Goal: Task Accomplishment & Management: Complete application form

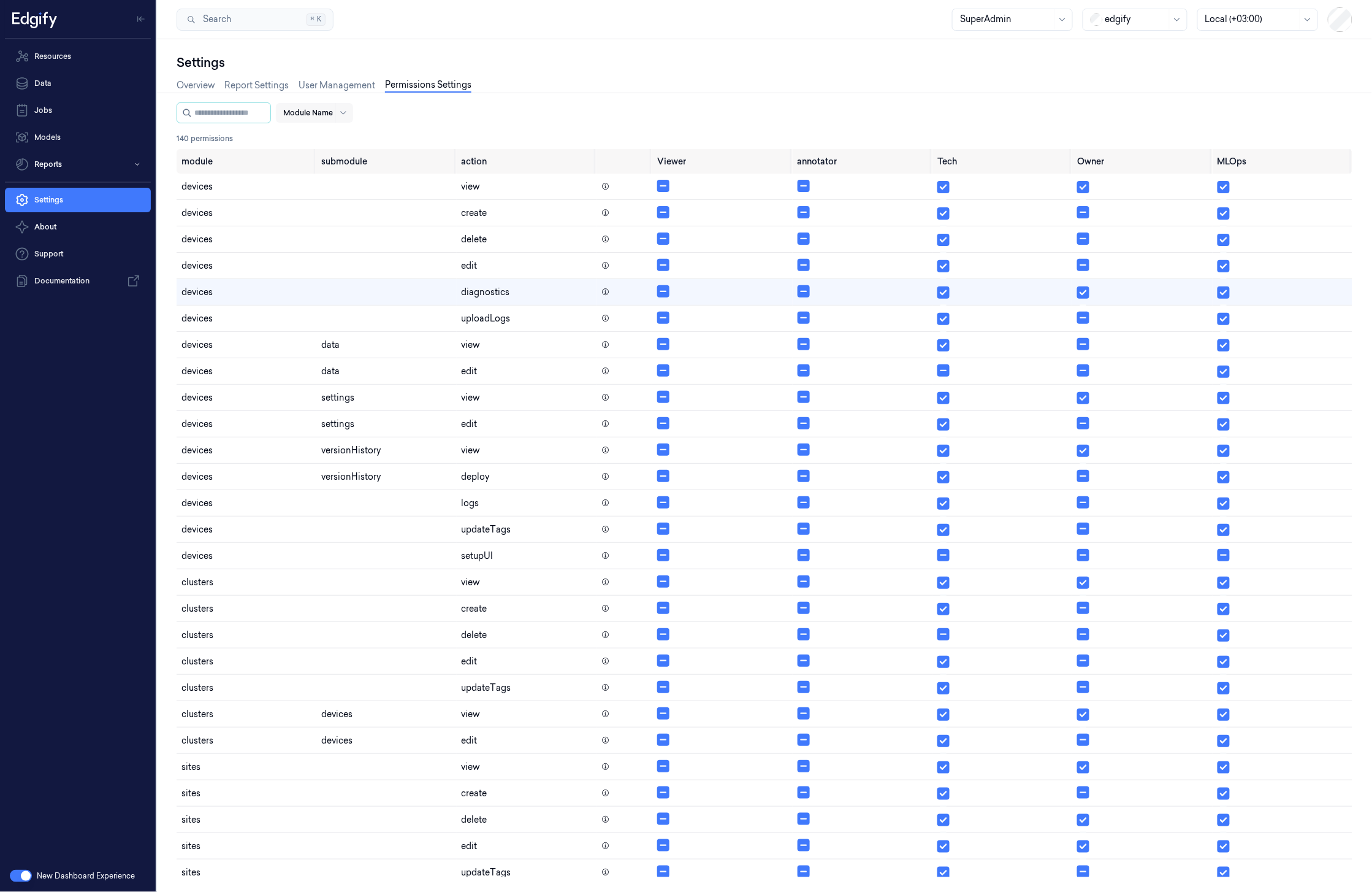
click at [333, 112] on div at bounding box center [308, 112] width 50 height 11
click at [343, 143] on div "devices" at bounding box center [350, 138] width 107 height 13
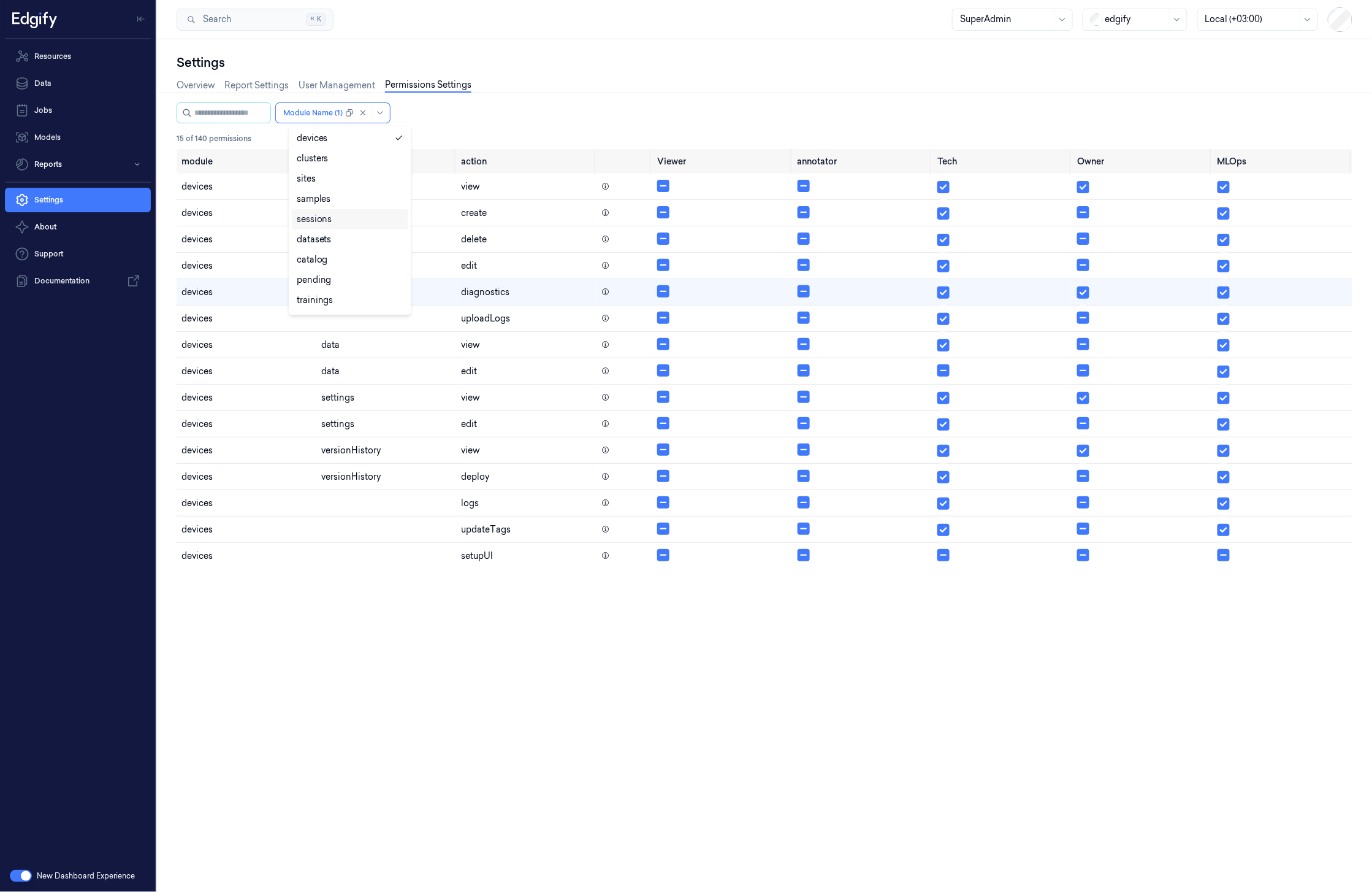
click at [483, 758] on div "module submodule action Viewer annotator Tech Owner MLOps devices view devices …" at bounding box center [764, 508] width 1176 height 718
click at [606, 187] on icon at bounding box center [606, 186] width 8 height 8
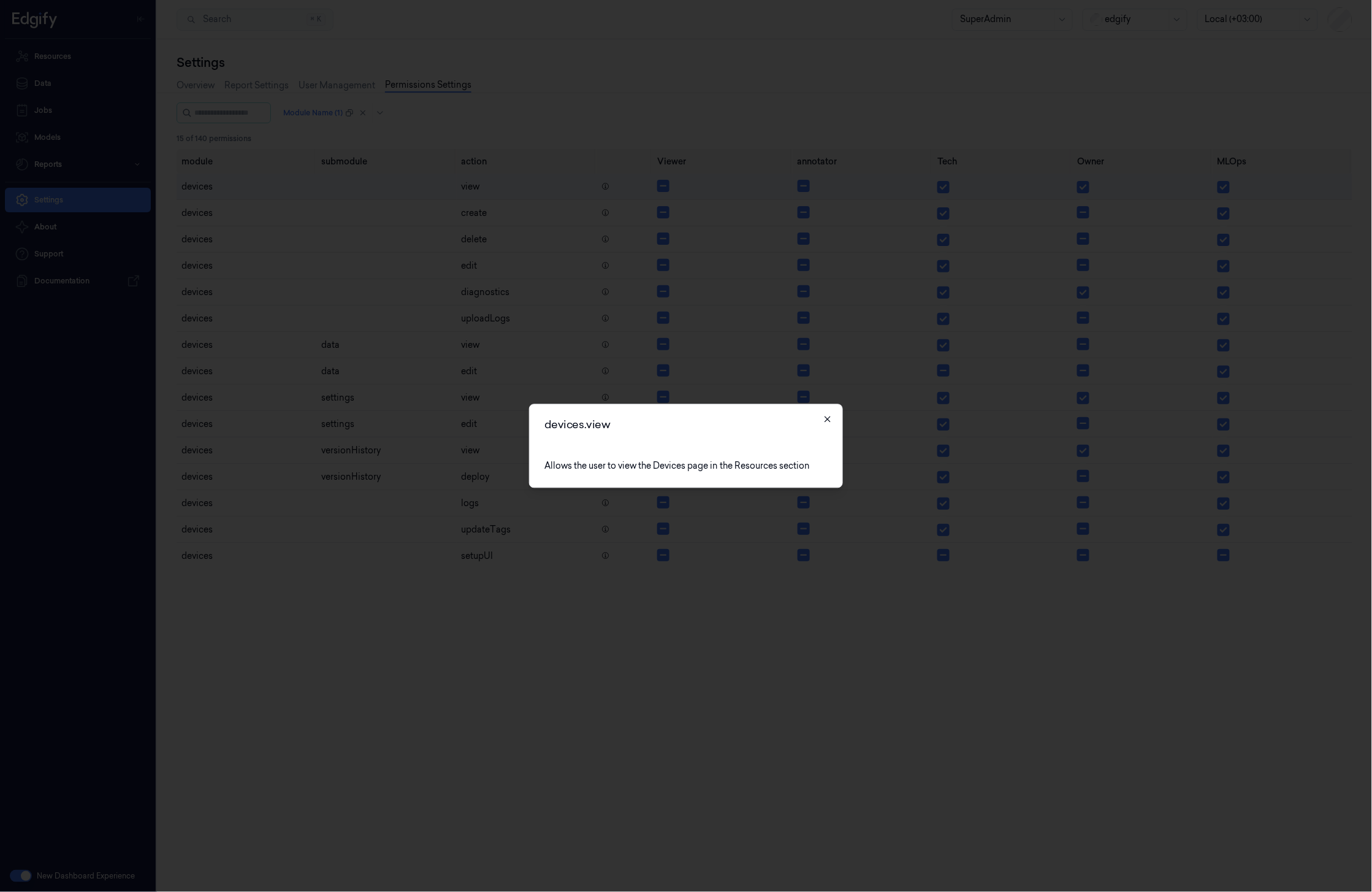
click at [832, 421] on icon "button" at bounding box center [827, 419] width 10 height 10
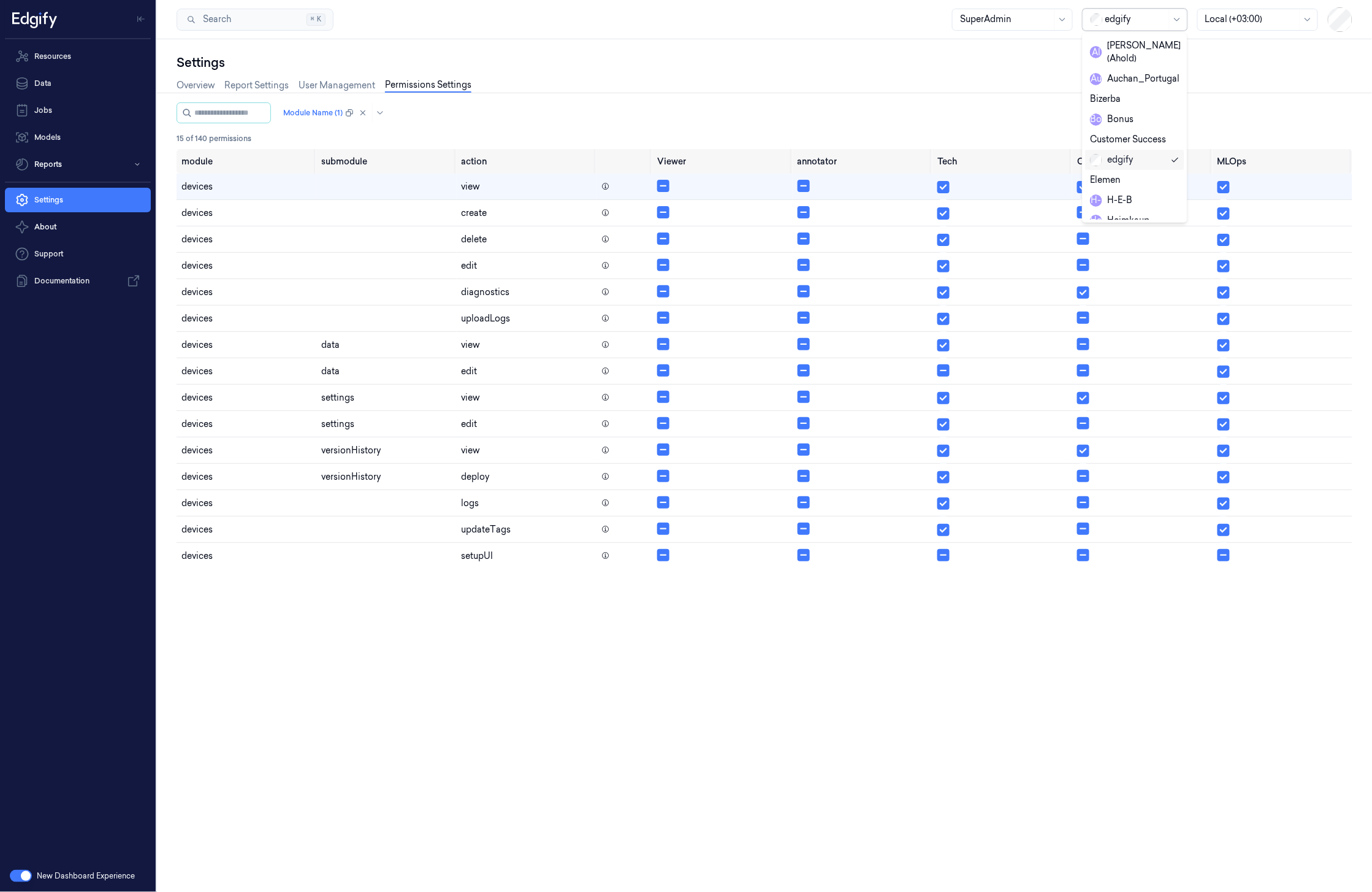
click at [1107, 23] on div at bounding box center [1136, 19] width 61 height 13
type input "h-e-b"
click at [1106, 40] on div "H-E-B" at bounding box center [1111, 46] width 43 height 13
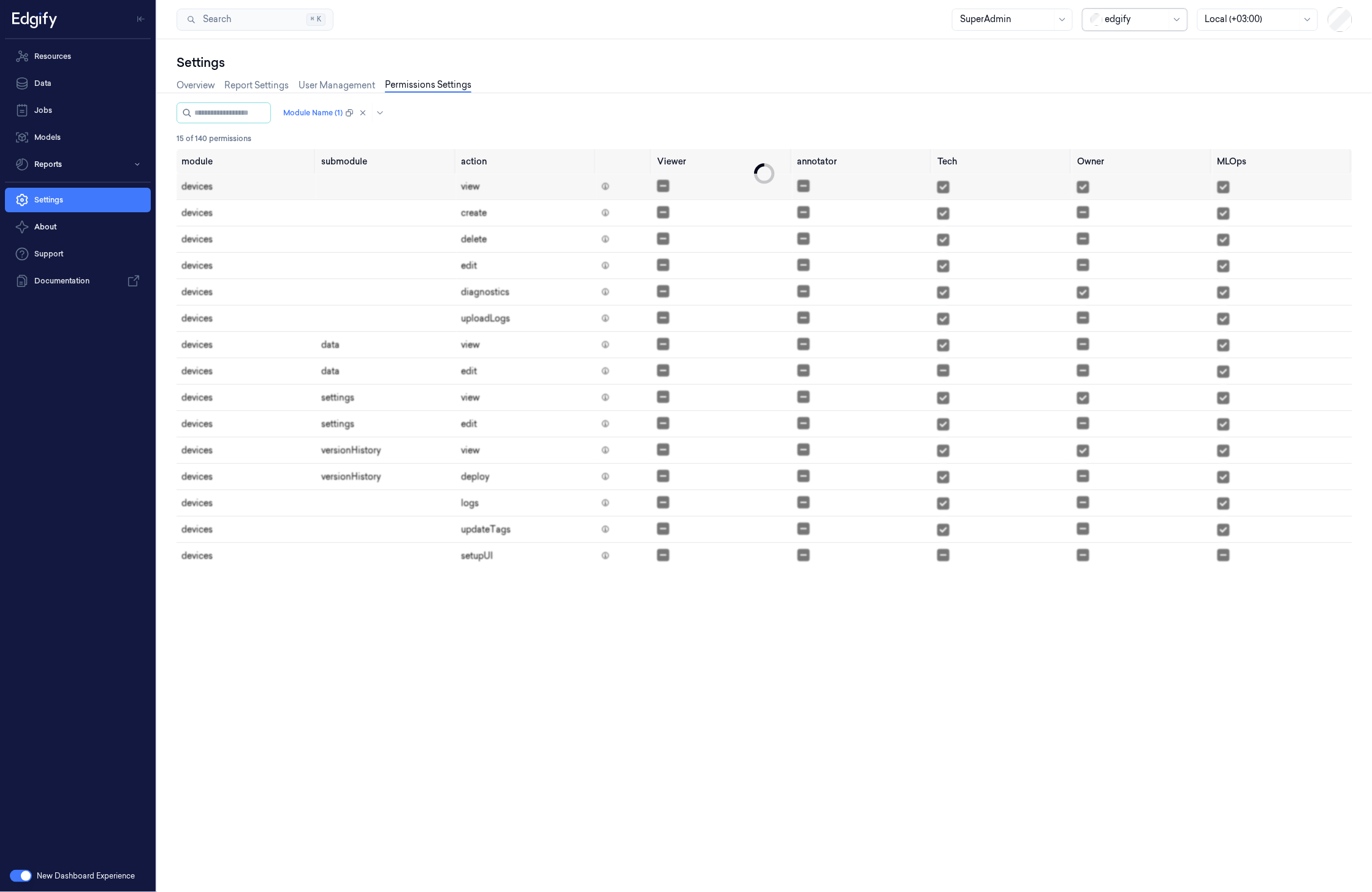
click at [1125, 19] on div at bounding box center [1136, 19] width 61 height 13
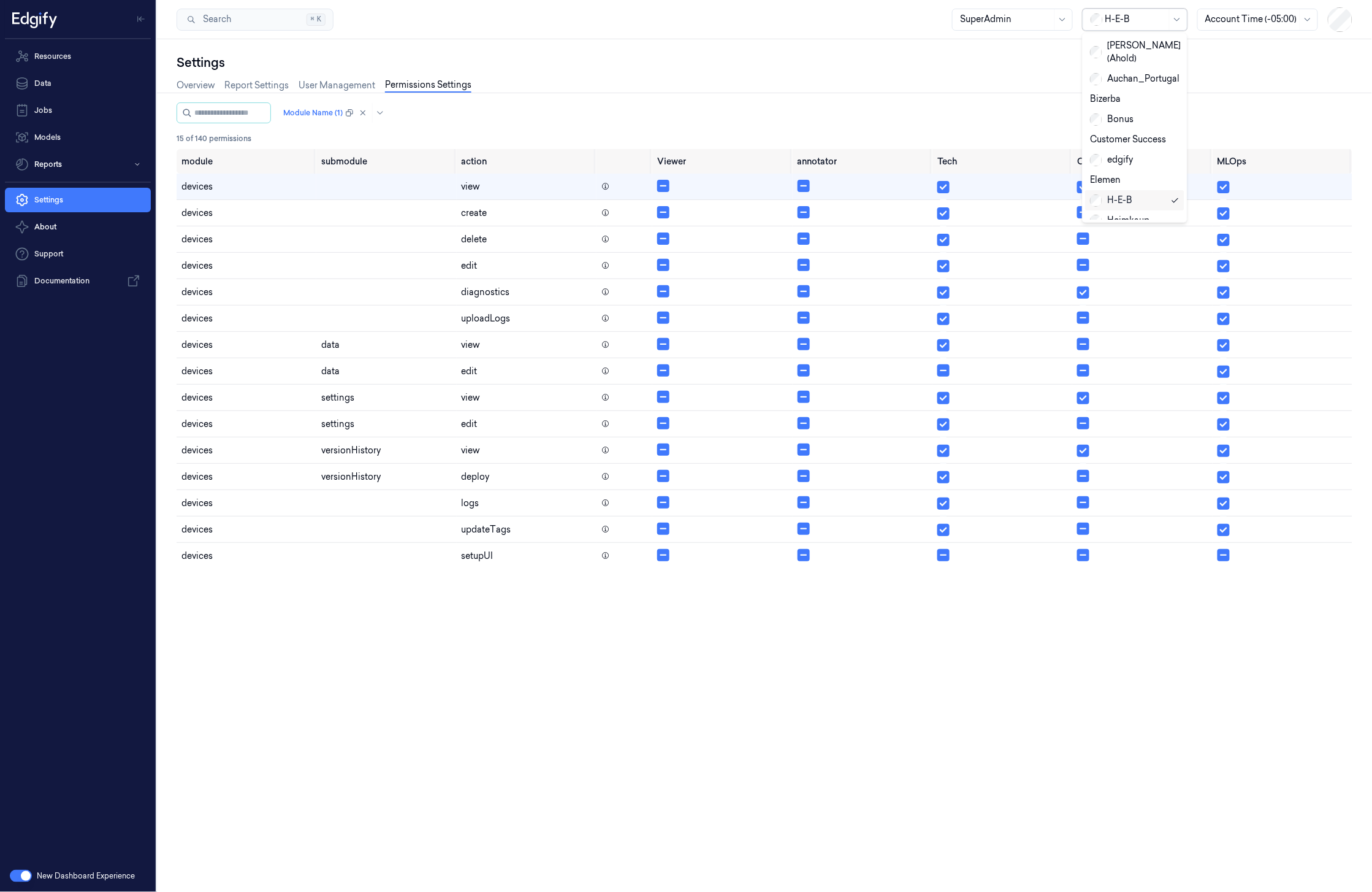
click at [1120, 194] on div "H-E-B" at bounding box center [1111, 200] width 43 height 13
click at [333, 79] on link "User Management" at bounding box center [336, 86] width 77 height 14
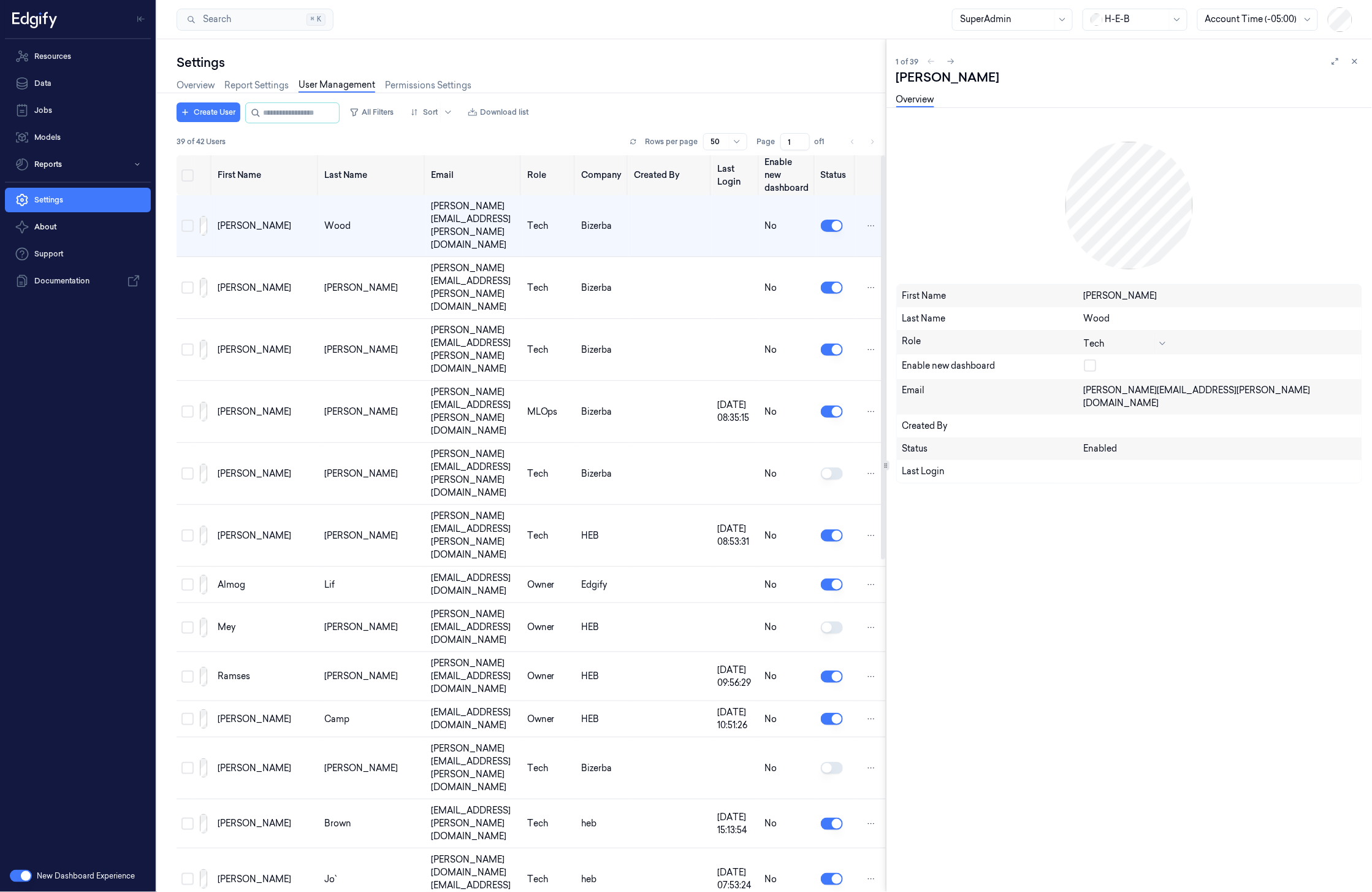
click at [1004, 25] on div at bounding box center [1006, 19] width 92 height 13
click at [998, 123] on div "MLOps" at bounding box center [1012, 127] width 105 height 13
click at [212, 114] on button "Create User" at bounding box center [208, 112] width 64 height 19
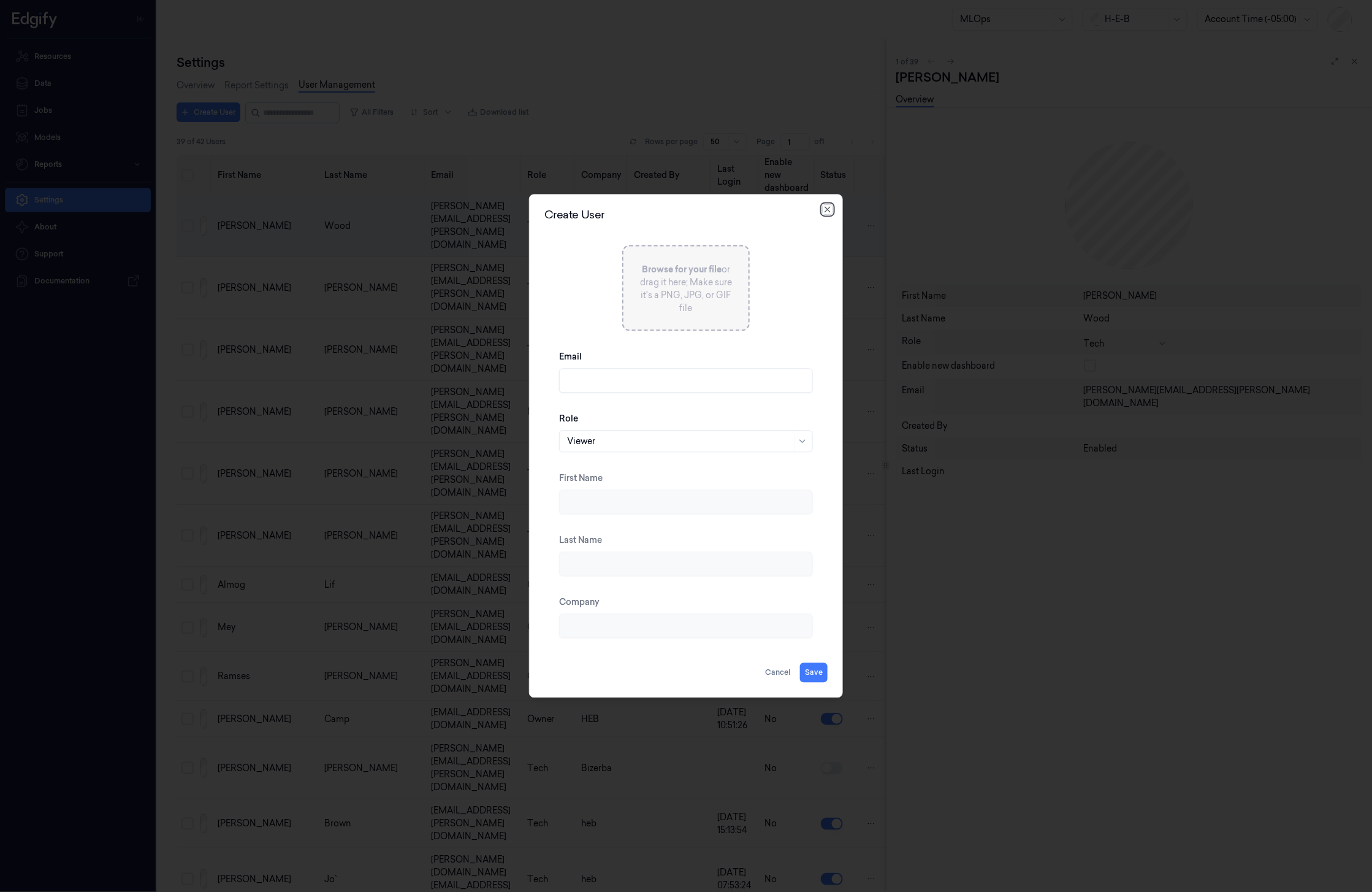
drag, startPoint x: 831, startPoint y: 212, endPoint x: 890, endPoint y: 183, distance: 65.7
click at [831, 211] on icon "button" at bounding box center [827, 209] width 10 height 10
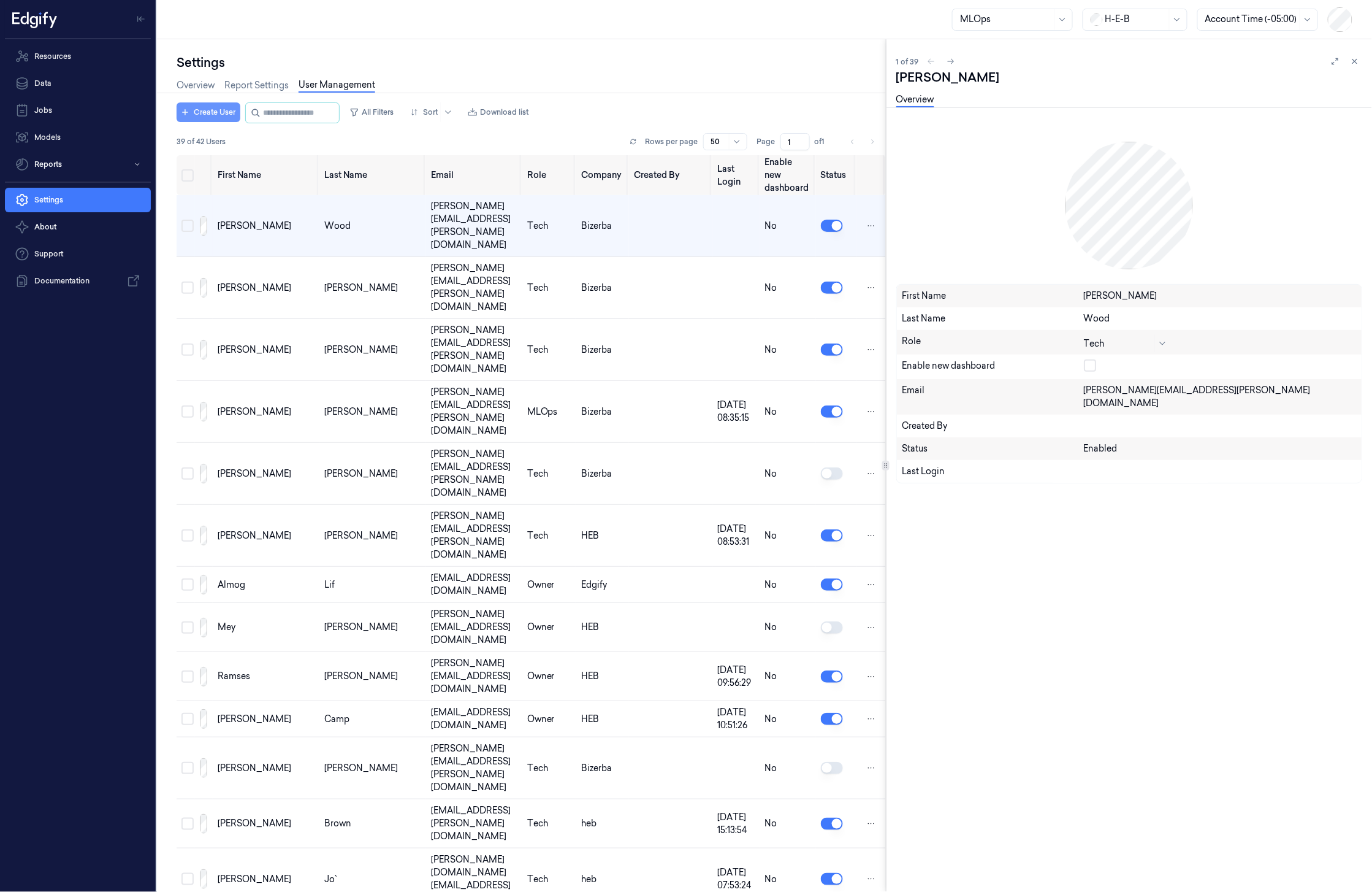
click at [230, 112] on button "Create User" at bounding box center [208, 112] width 64 height 19
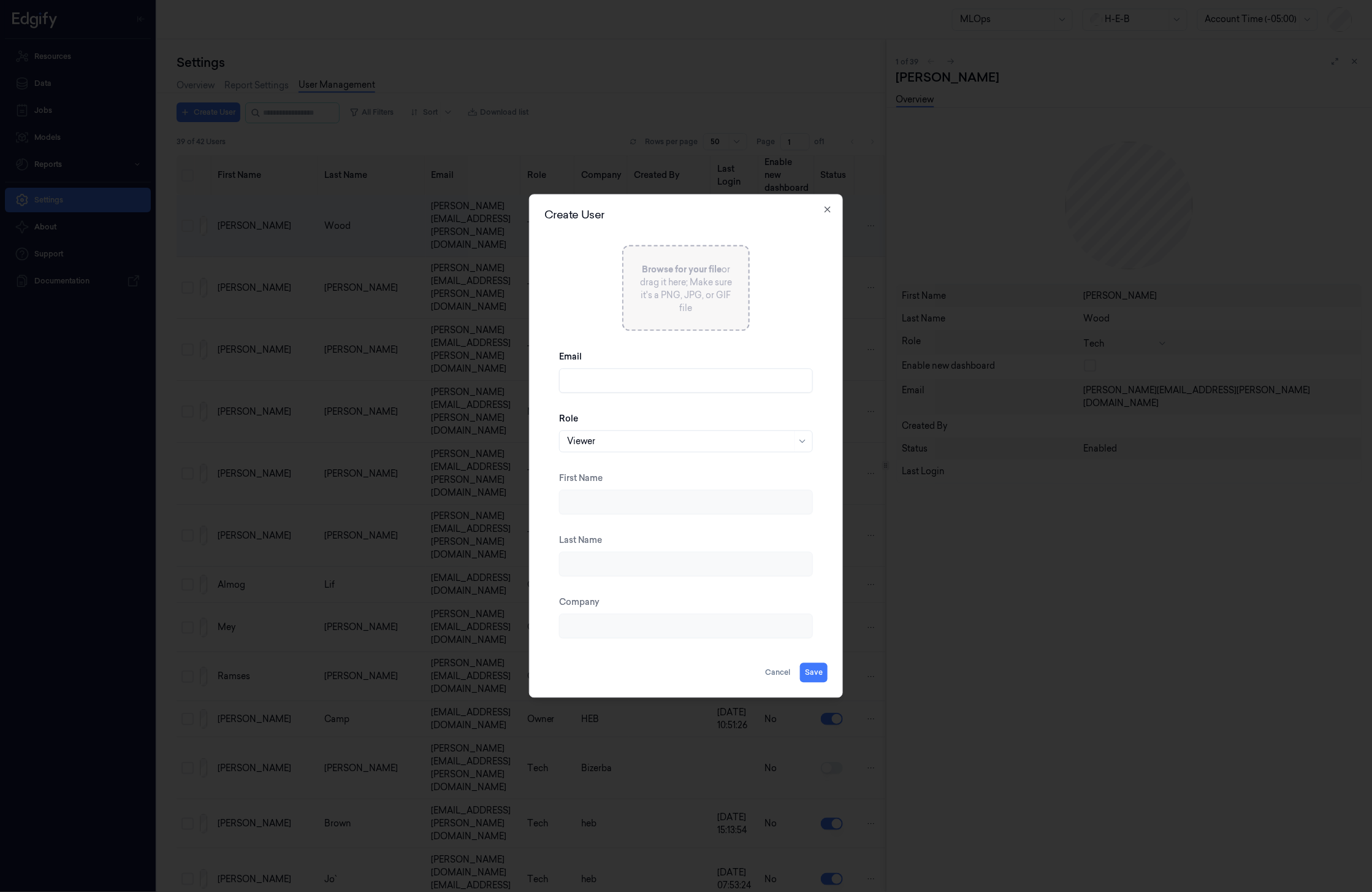
click at [628, 439] on div at bounding box center [679, 441] width 225 height 13
click at [631, 411] on div "Role Viewer" at bounding box center [686, 433] width 254 height 59
click at [781, 672] on button "Cancel" at bounding box center [777, 672] width 35 height 19
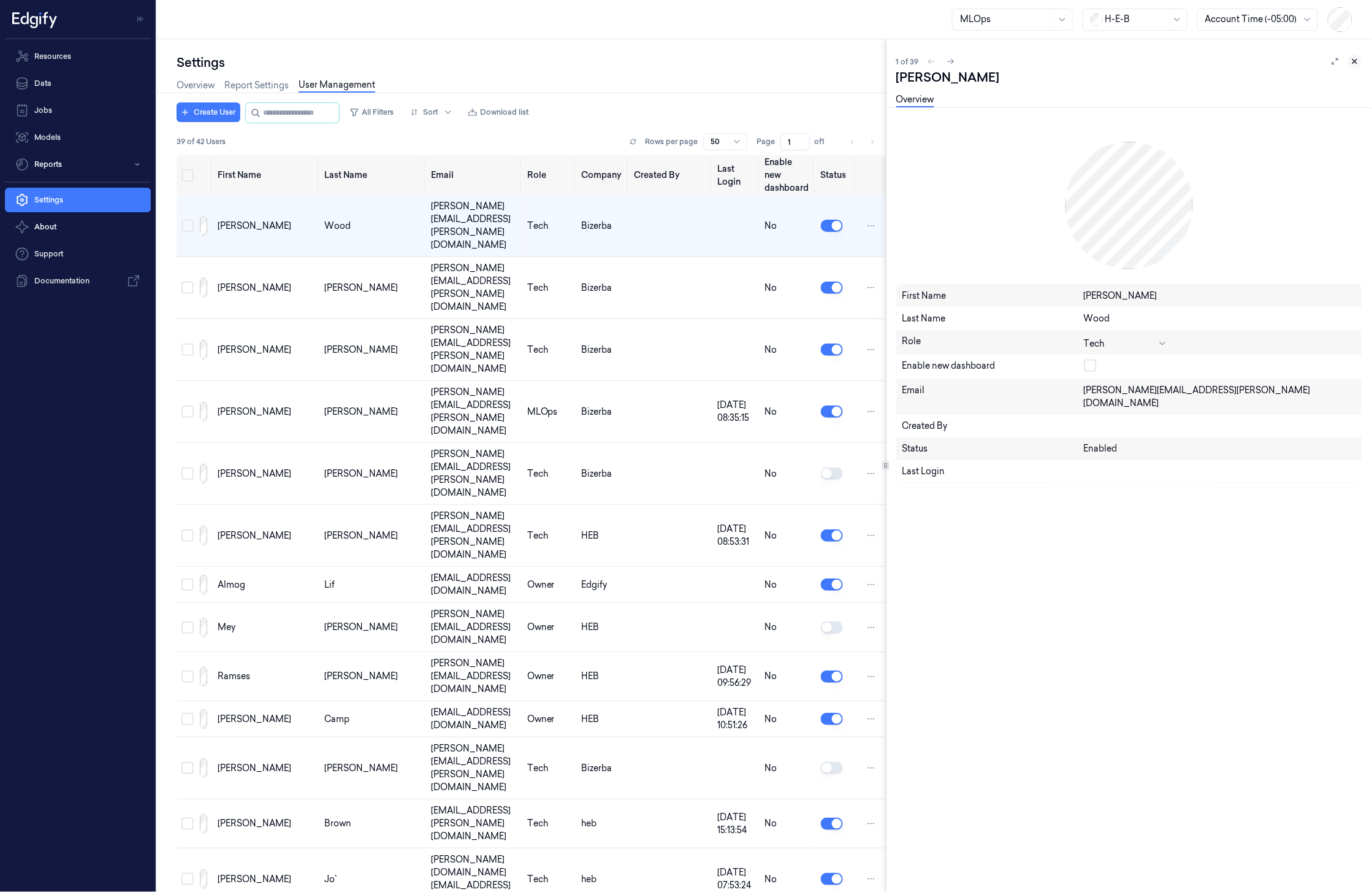
click at [1355, 61] on icon at bounding box center [1355, 61] width 5 height 5
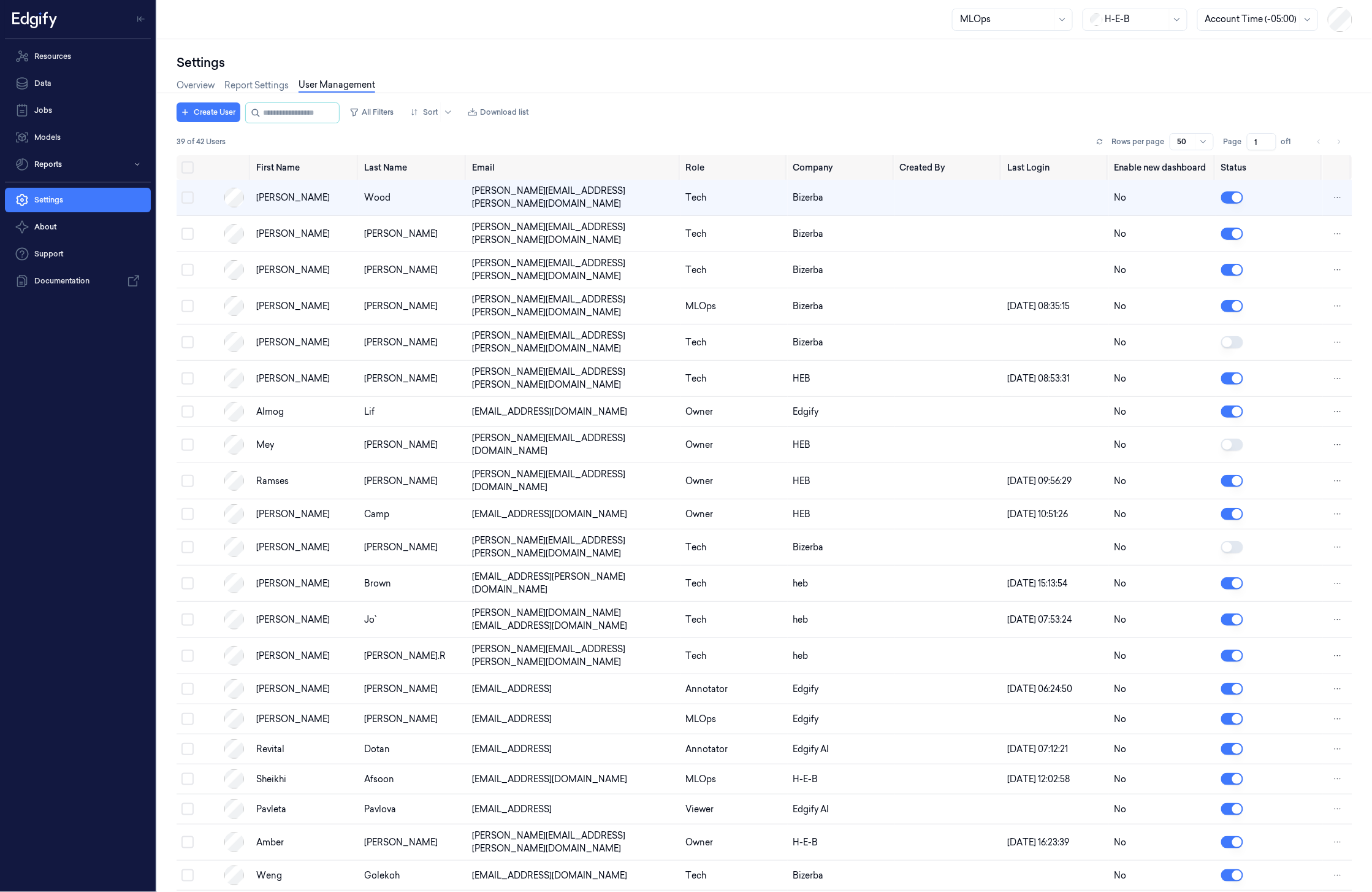
click at [1039, 22] on div at bounding box center [1006, 19] width 92 height 13
click at [1162, 20] on div at bounding box center [1136, 19] width 61 height 13
type input "ed"
click at [1154, 43] on div "edgify" at bounding box center [1134, 46] width 90 height 13
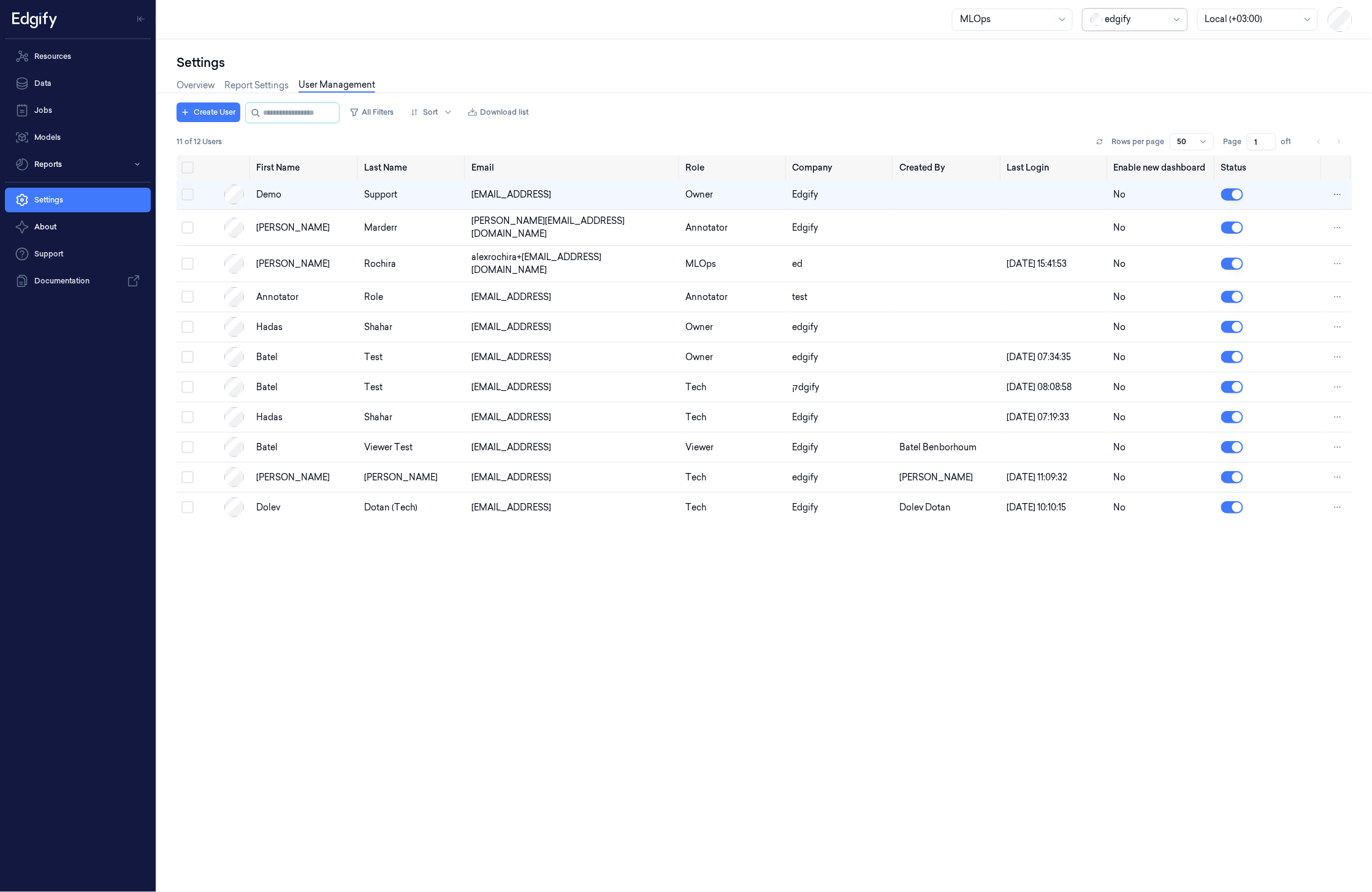
click at [1016, 14] on div at bounding box center [1006, 19] width 92 height 13
click at [1008, 143] on div "SuperAdmin" at bounding box center [985, 147] width 52 height 13
click at [200, 110] on button "Create User" at bounding box center [208, 112] width 64 height 19
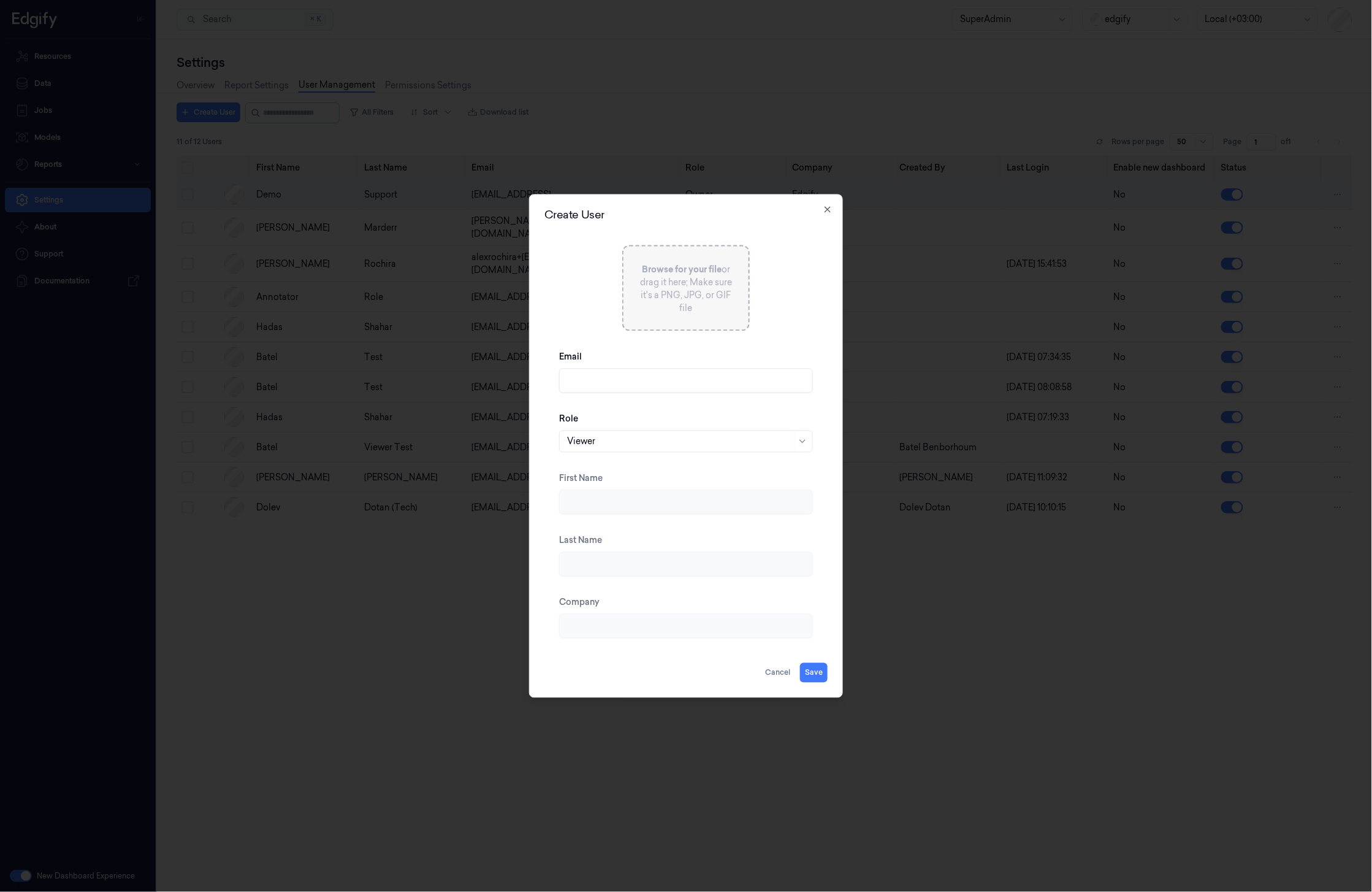
click at [591, 384] on input "Email" at bounding box center [686, 381] width 254 height 25
type input "[EMAIL_ADDRESS]"
click at [627, 438] on div at bounding box center [679, 441] width 225 height 13
click at [623, 545] on div "MLOps" at bounding box center [686, 549] width 238 height 13
click at [824, 674] on button "Save" at bounding box center [814, 672] width 28 height 19
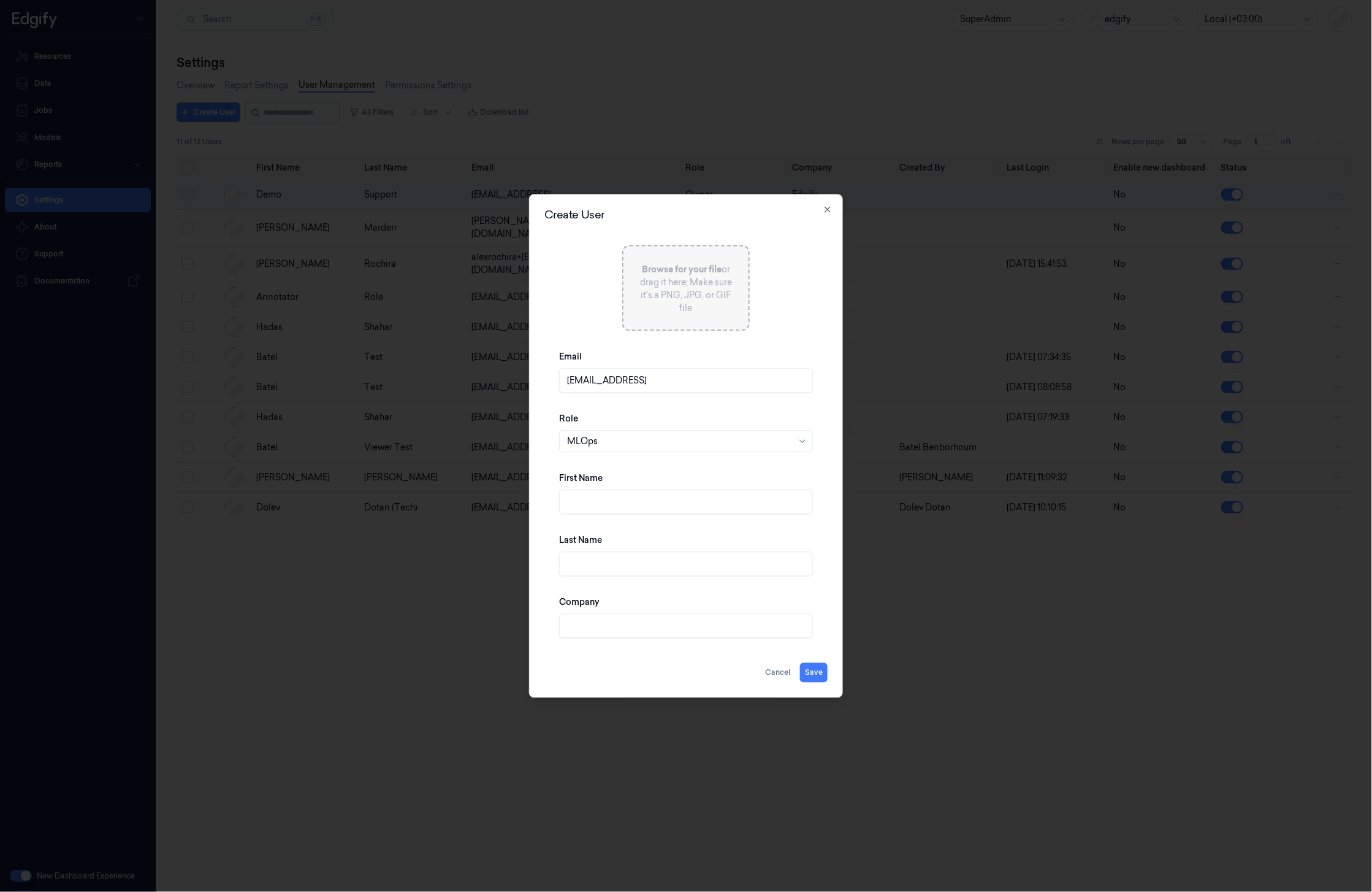
click at [707, 506] on input "First Name" at bounding box center [686, 503] width 254 height 25
type input "batel"
type input "mlops"
click at [829, 674] on div "Create User Browse for your file or drag it here; Make sure it's a PNG, JPG, or…" at bounding box center [686, 446] width 314 height 504
click at [819, 674] on button "Save" at bounding box center [814, 672] width 28 height 19
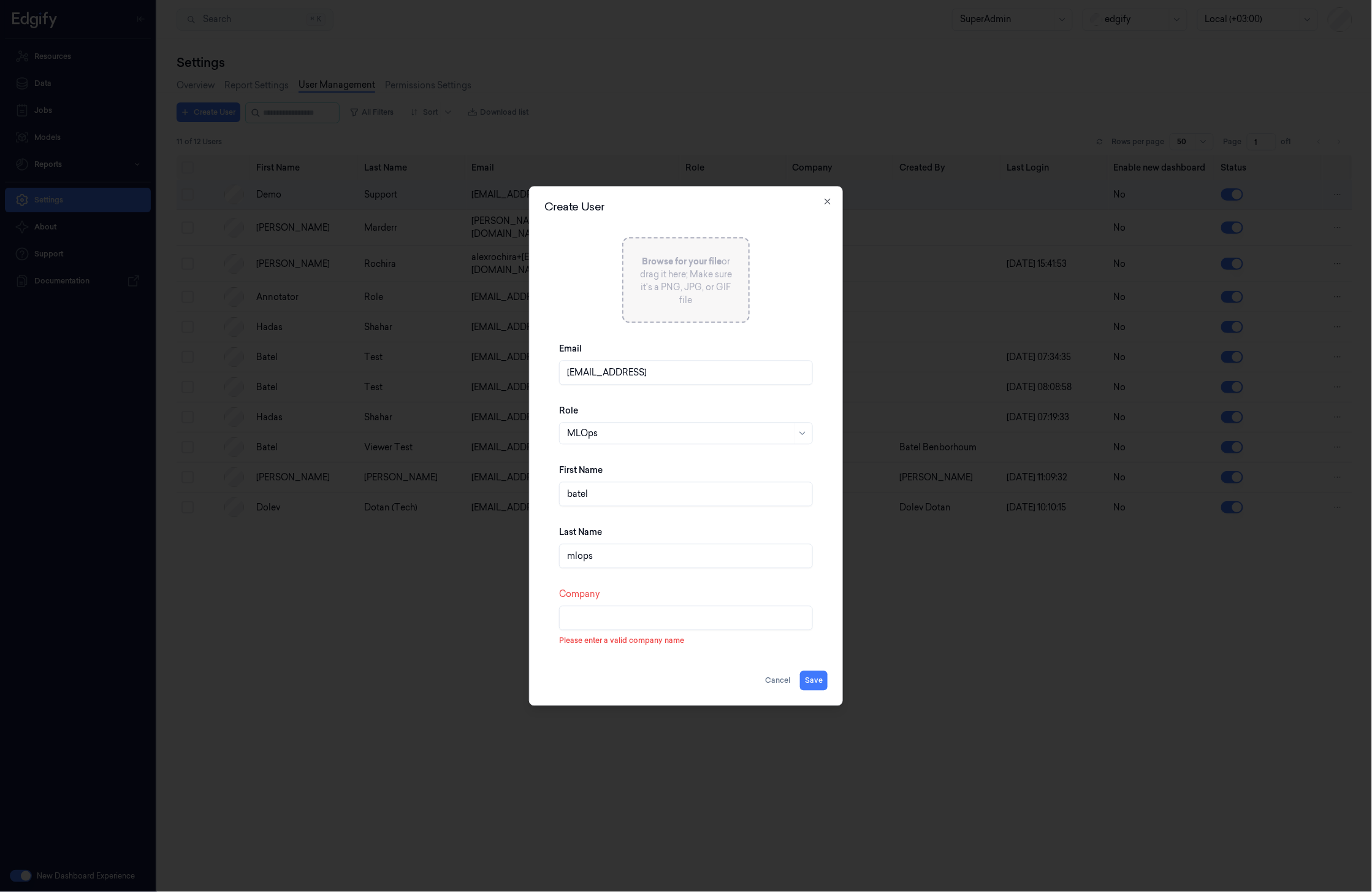
click at [687, 626] on input "Company" at bounding box center [686, 618] width 254 height 25
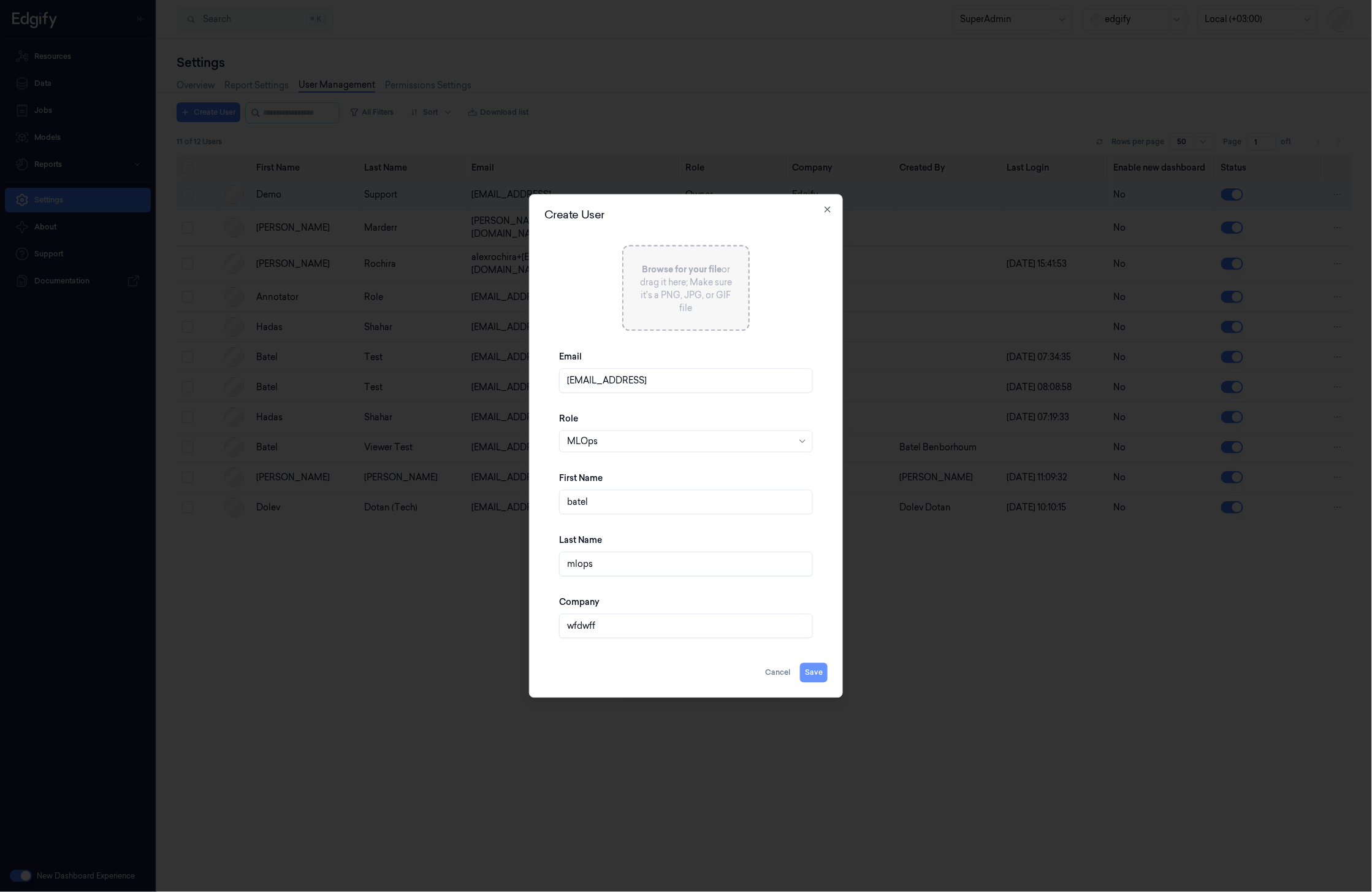
type input "wfdwff"
click at [823, 675] on button "Save" at bounding box center [814, 672] width 28 height 19
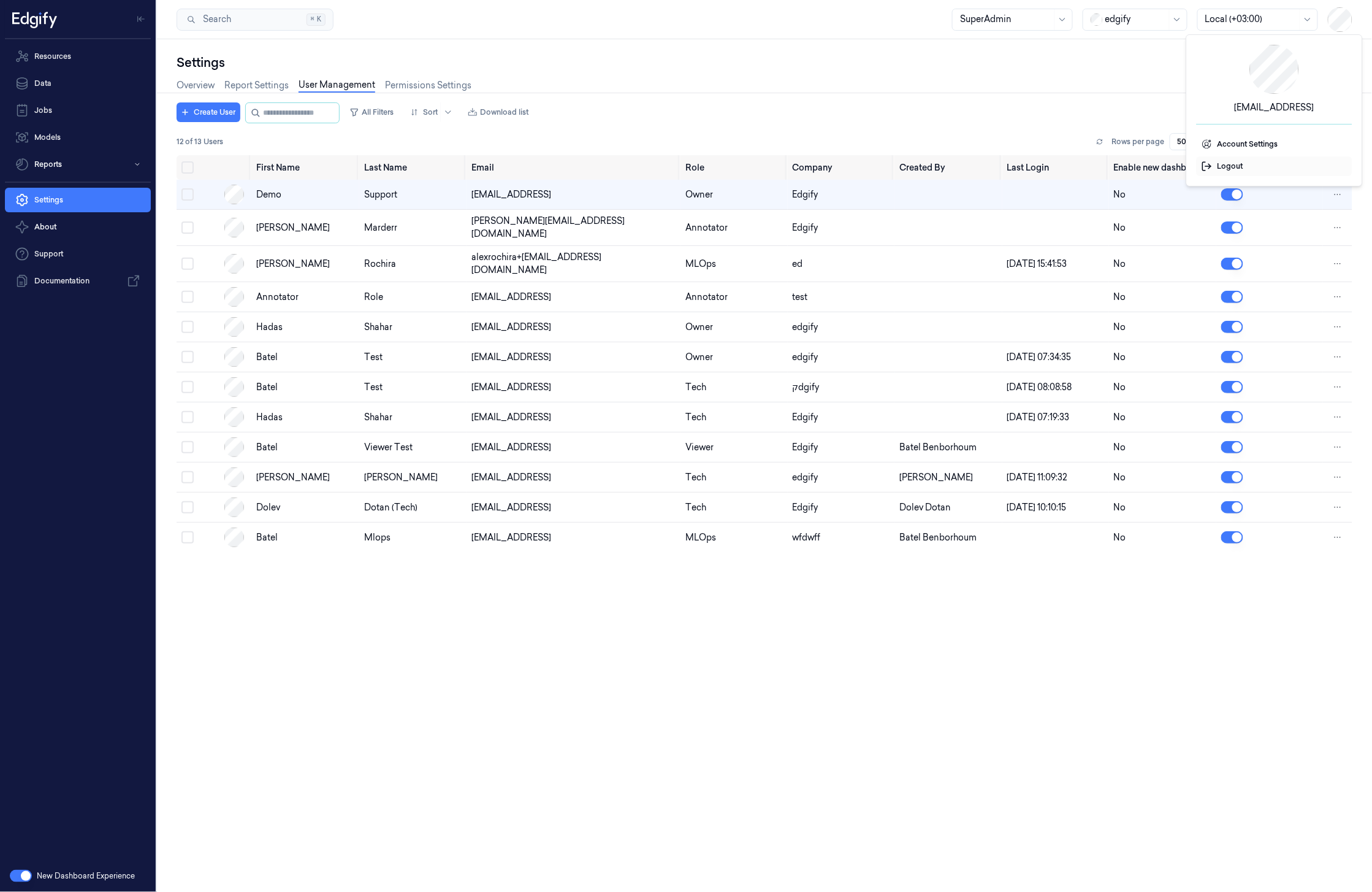
click at [1244, 163] on span "Logout" at bounding box center [1275, 166] width 146 height 11
